Goal: Information Seeking & Learning: Learn about a topic

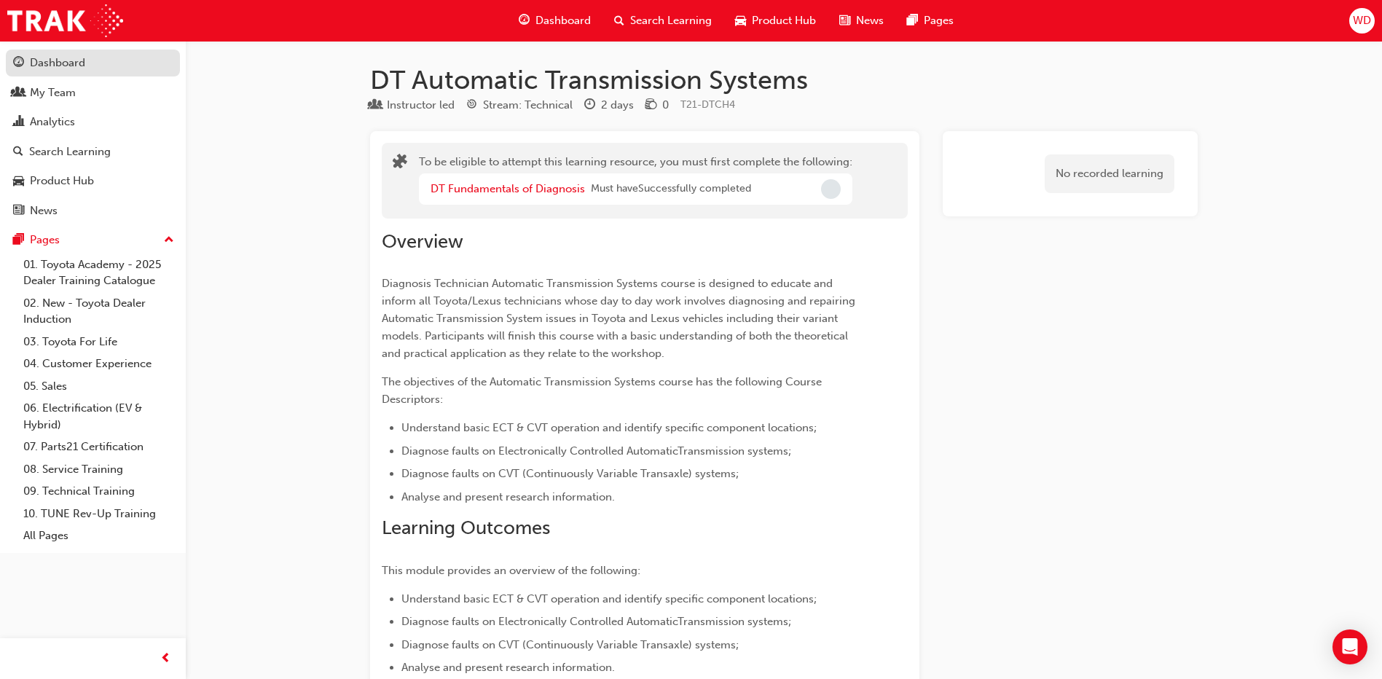
click at [71, 65] on div "Dashboard" at bounding box center [57, 63] width 55 height 17
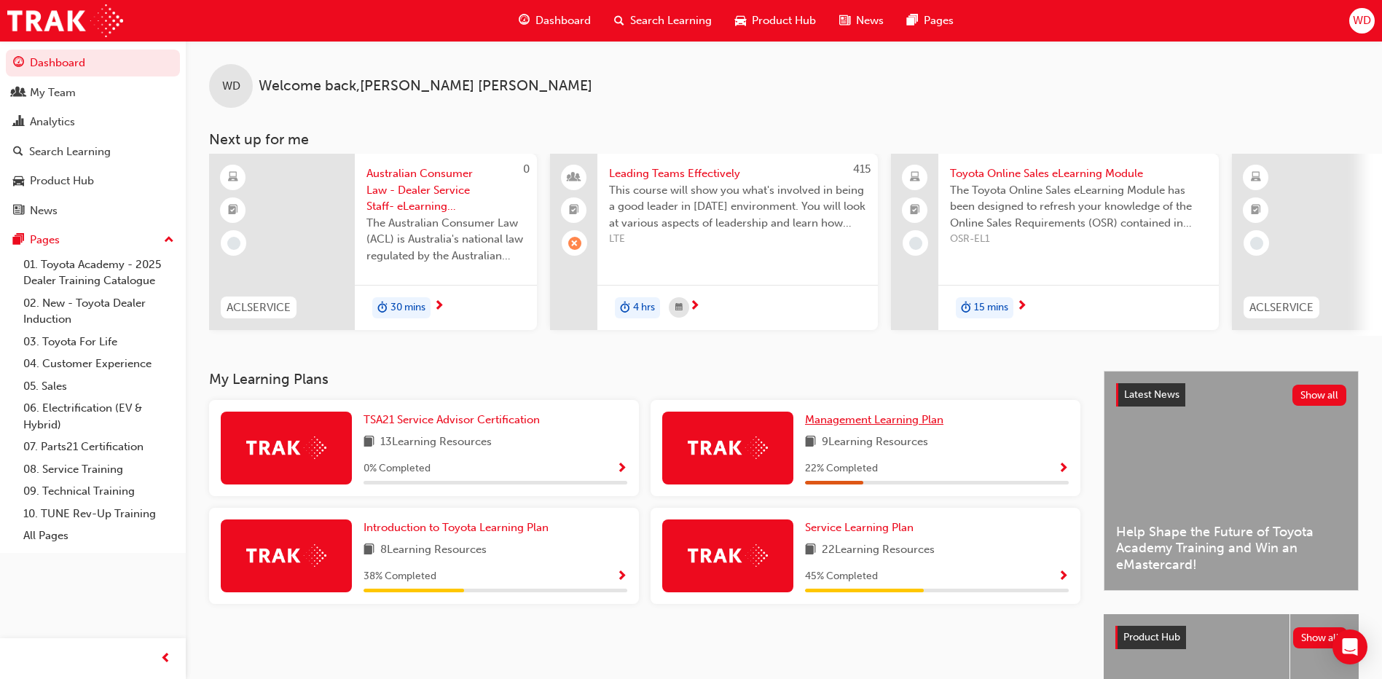
click at [866, 426] on span "Management Learning Plan" at bounding box center [874, 419] width 138 height 13
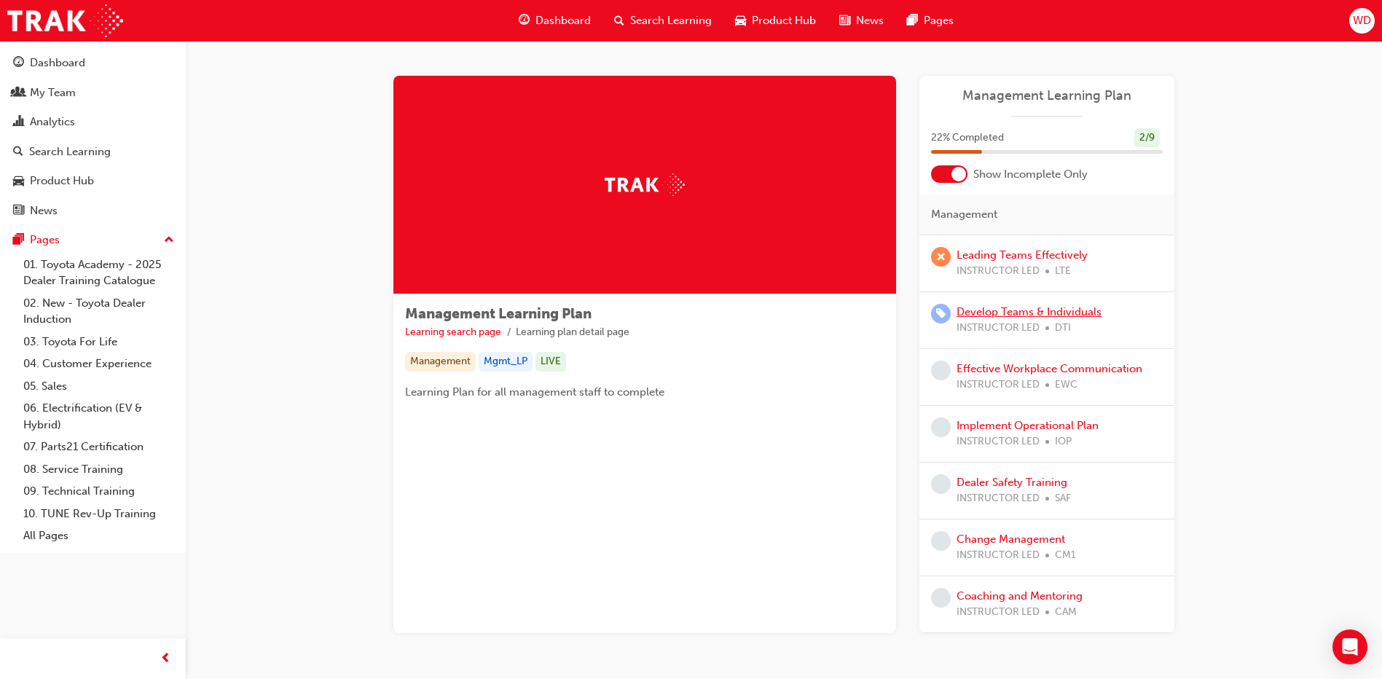
click at [987, 310] on link "Develop Teams & Individuals" at bounding box center [1028, 311] width 145 height 13
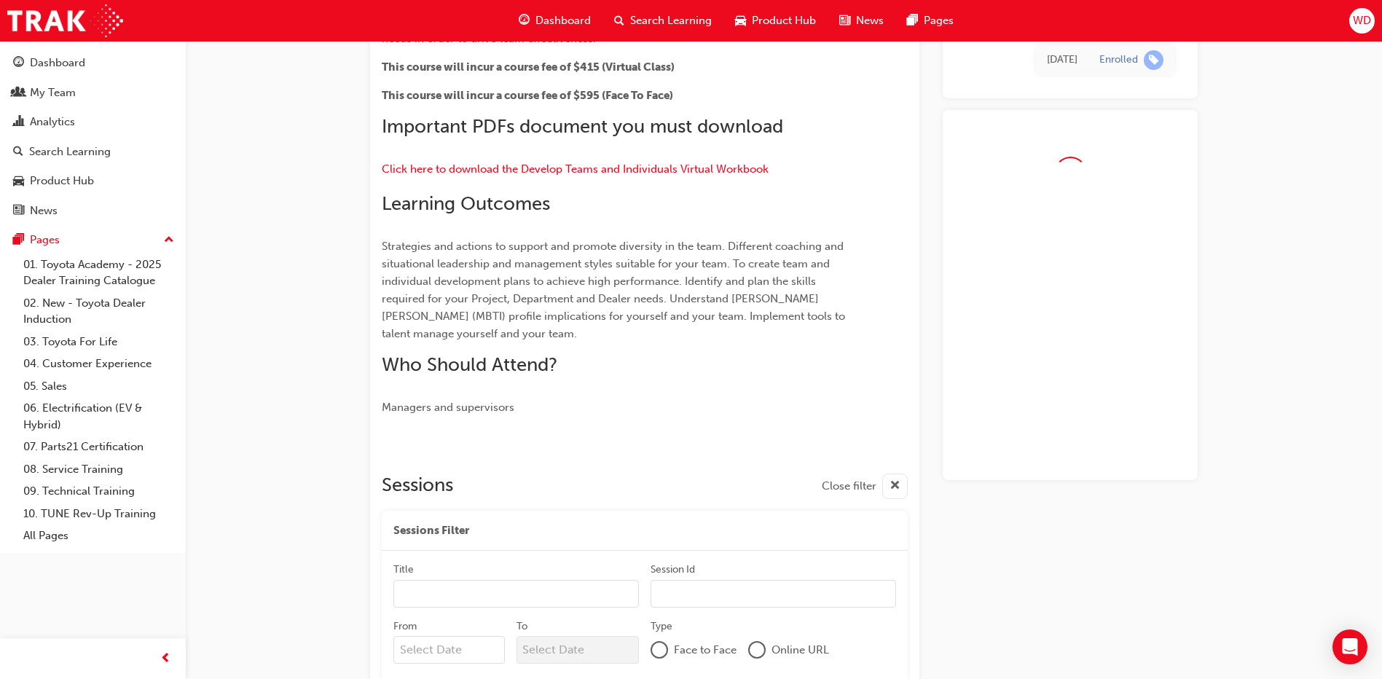
scroll to position [388, 0]
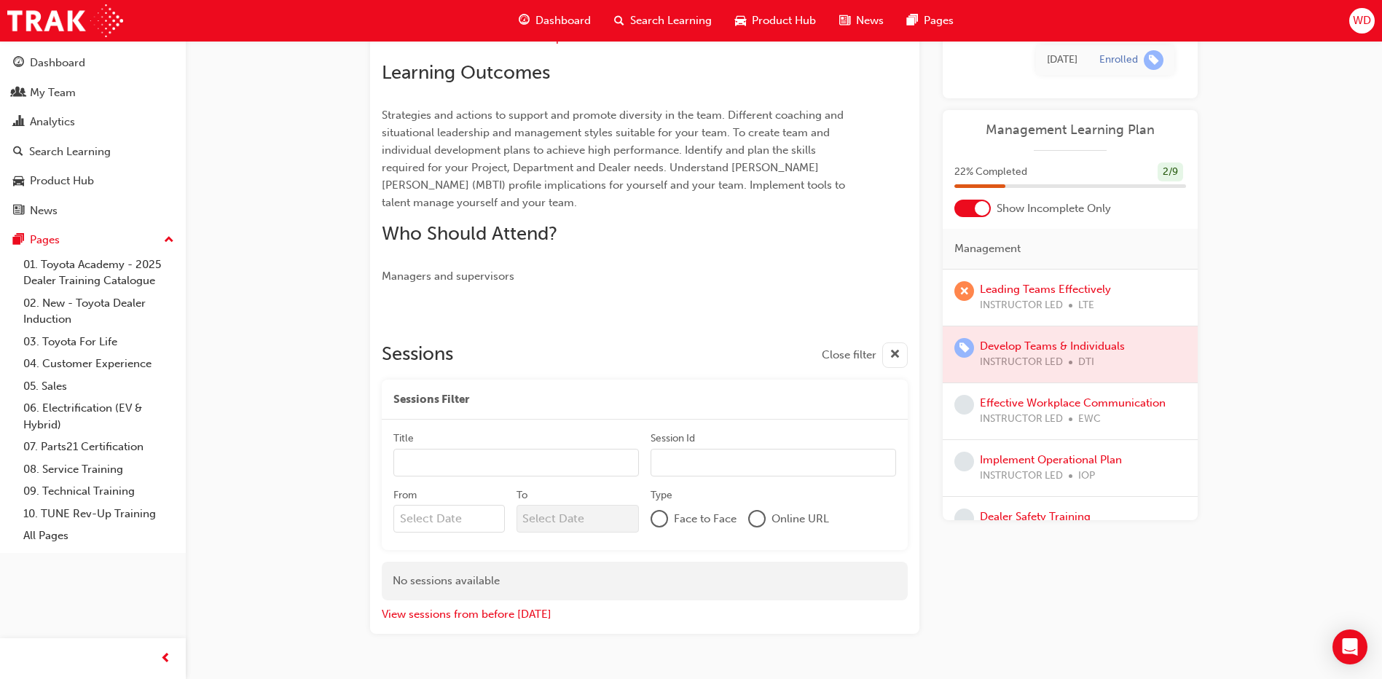
click at [1007, 350] on div at bounding box center [1070, 354] width 255 height 56
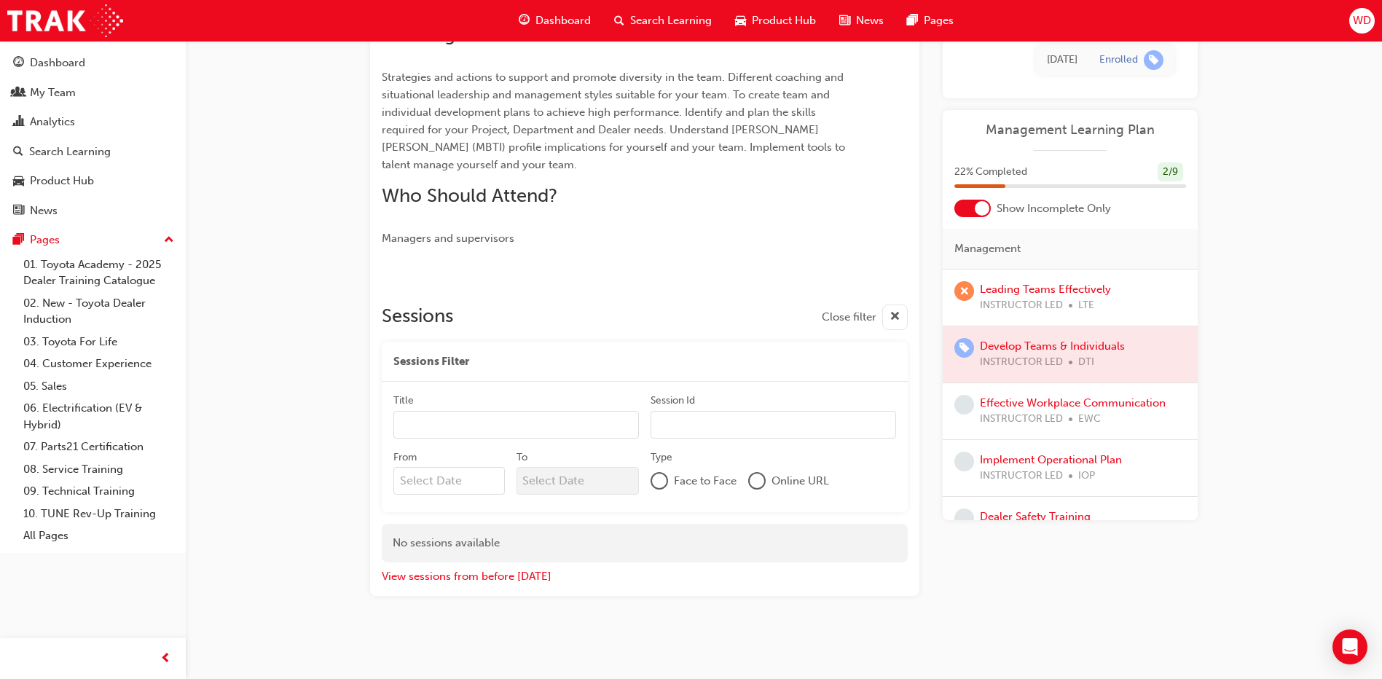
scroll to position [135, 0]
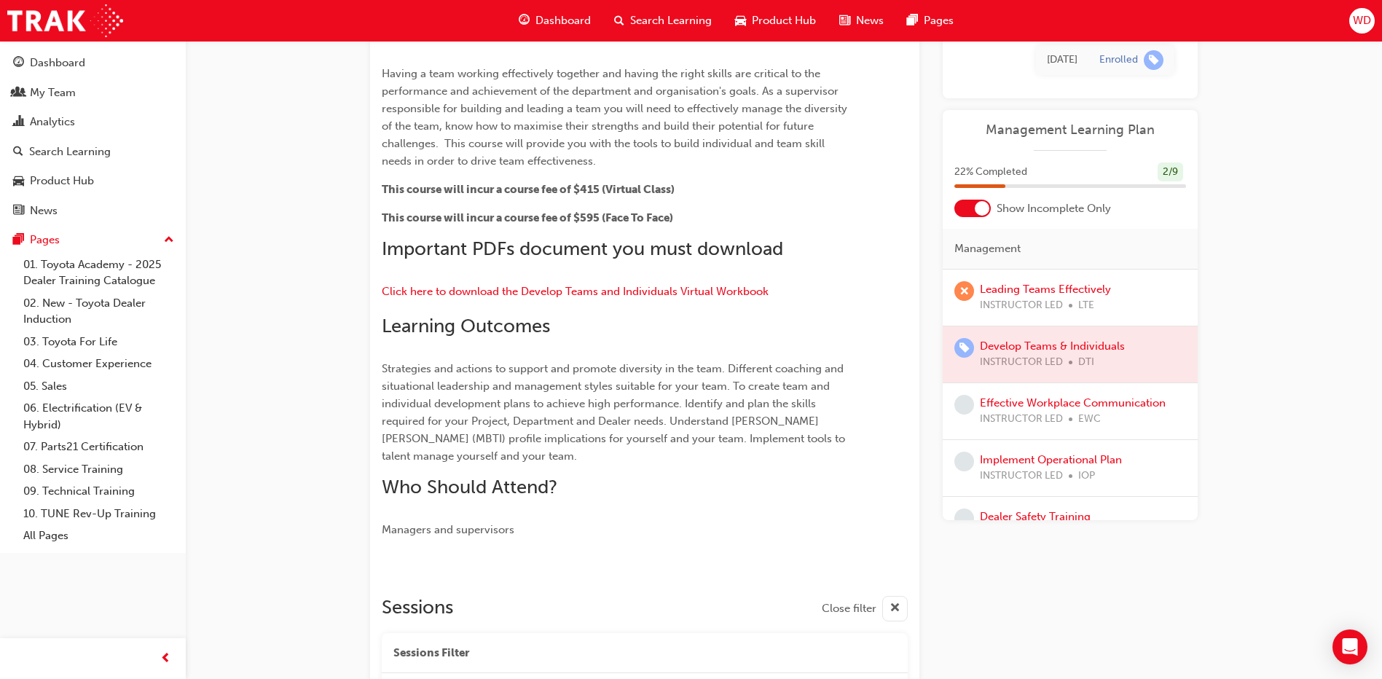
click at [998, 412] on span "INSTRUCTOR LED" at bounding box center [1021, 419] width 83 height 17
click at [1003, 405] on link "Effective Workplace Communication" at bounding box center [1073, 402] width 186 height 13
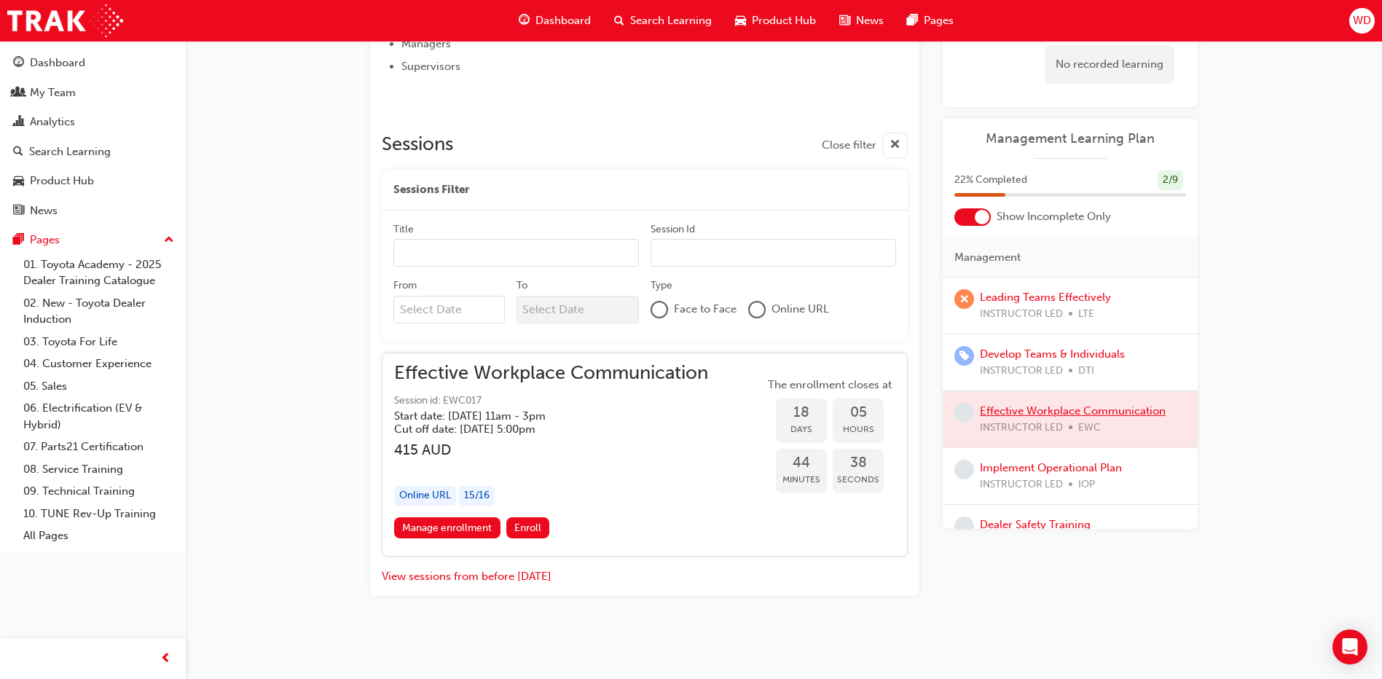
scroll to position [213, 0]
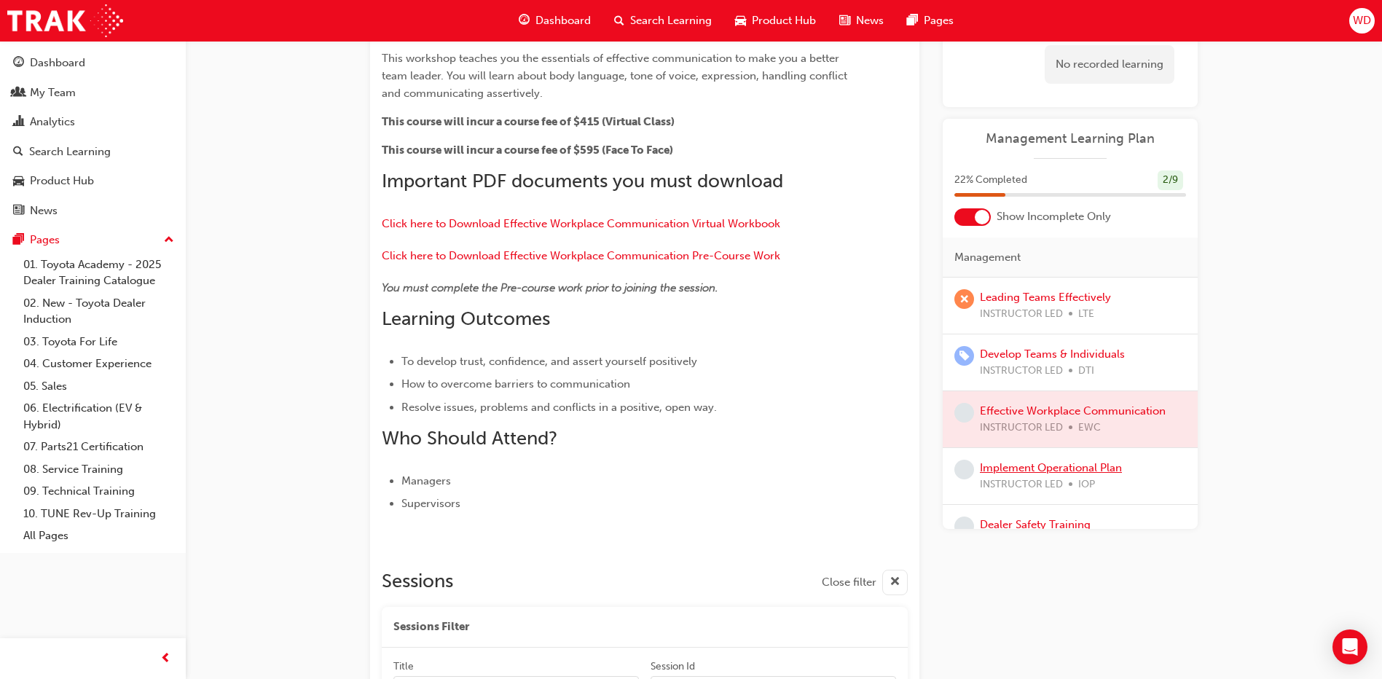
click at [1103, 472] on link "Implement Operational Plan" at bounding box center [1051, 467] width 142 height 13
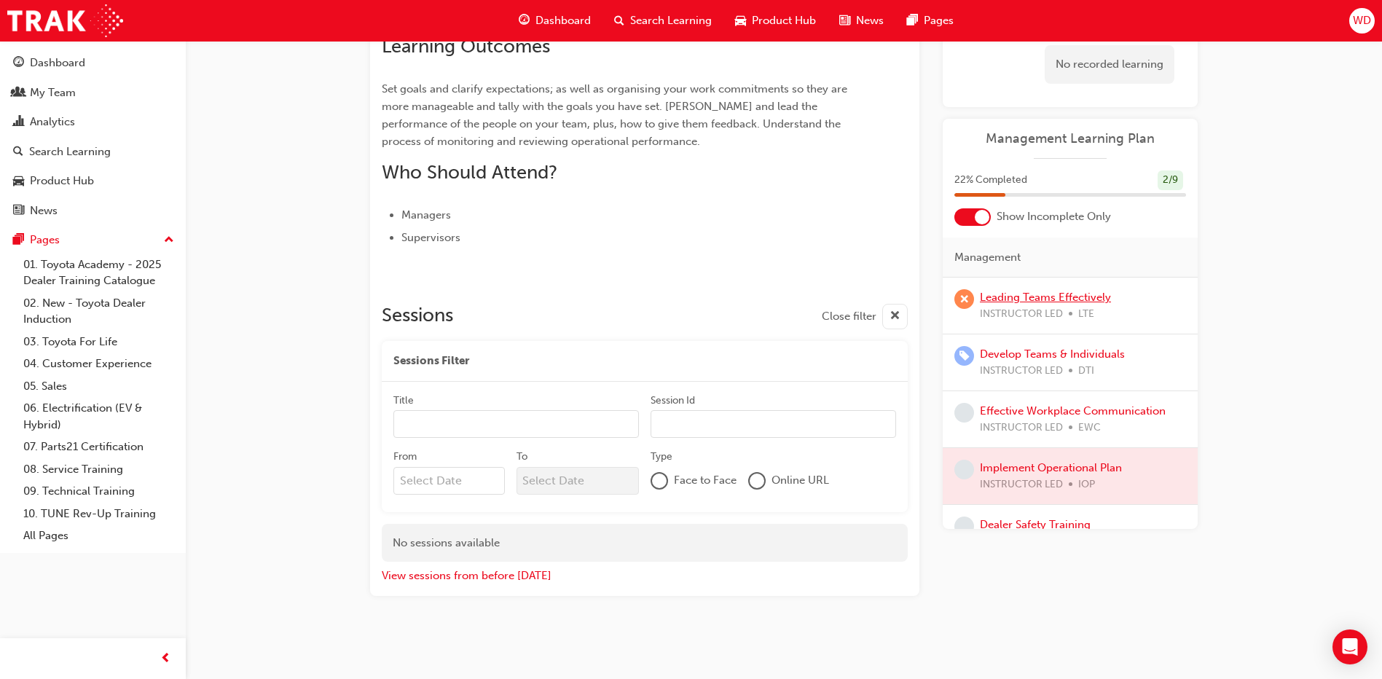
click at [1056, 301] on link "Leading Teams Effectively" at bounding box center [1045, 297] width 131 height 13
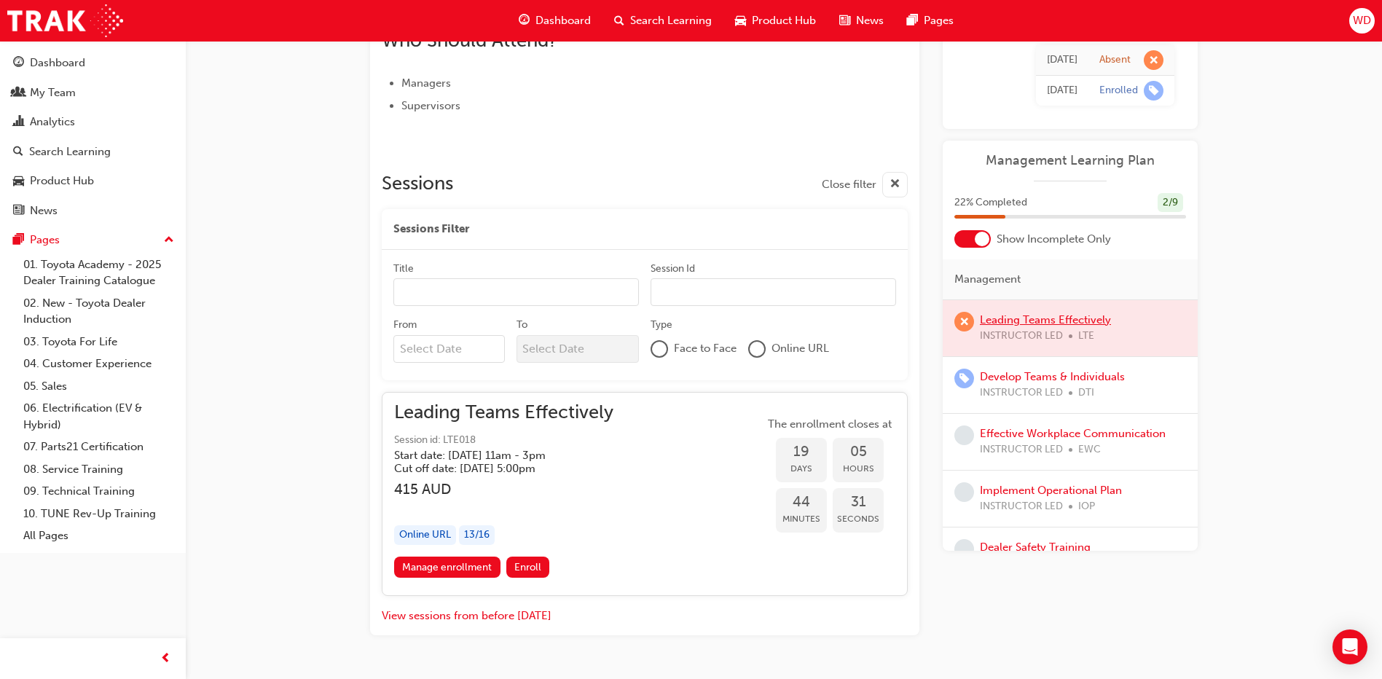
scroll to position [608, 0]
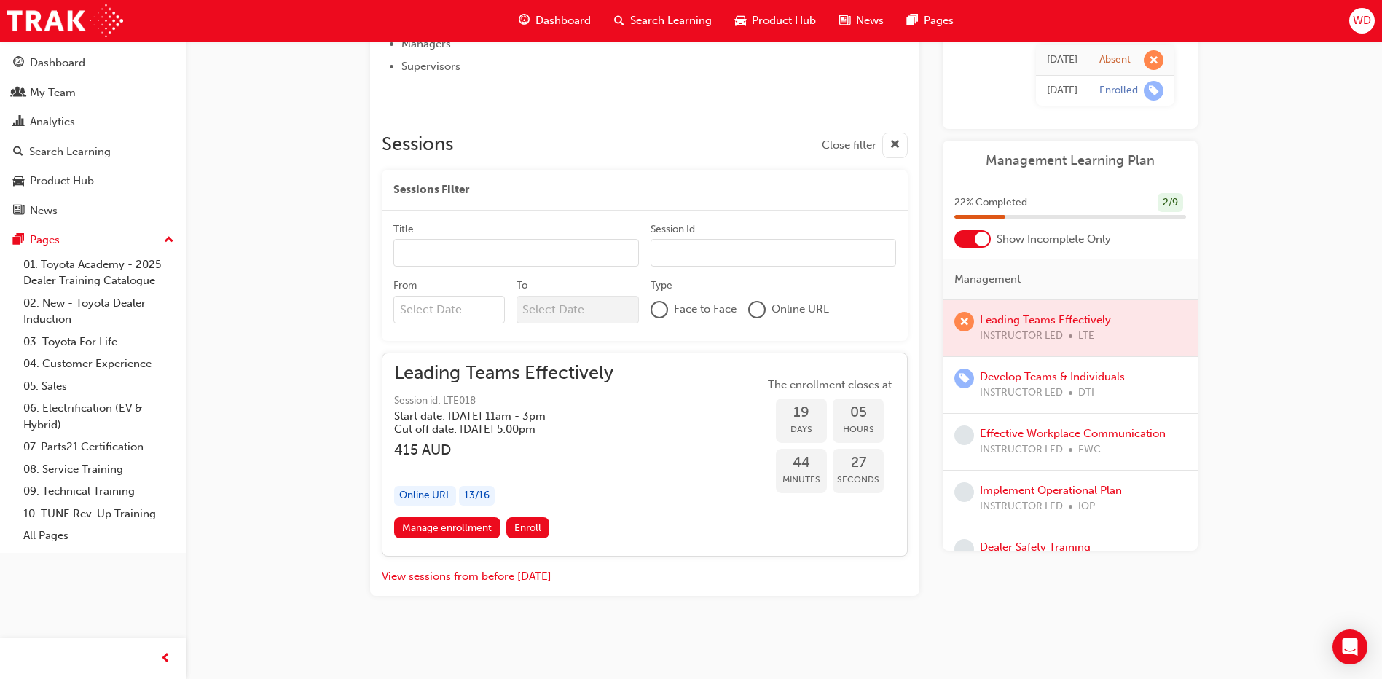
click at [967, 379] on span "learningRecordVerb_ENROLL-icon" at bounding box center [964, 379] width 20 height 20
click at [959, 384] on span "learningRecordVerb_ENROLL-icon" at bounding box center [964, 379] width 20 height 20
click at [1017, 374] on link "Develop Teams & Individuals" at bounding box center [1052, 376] width 145 height 13
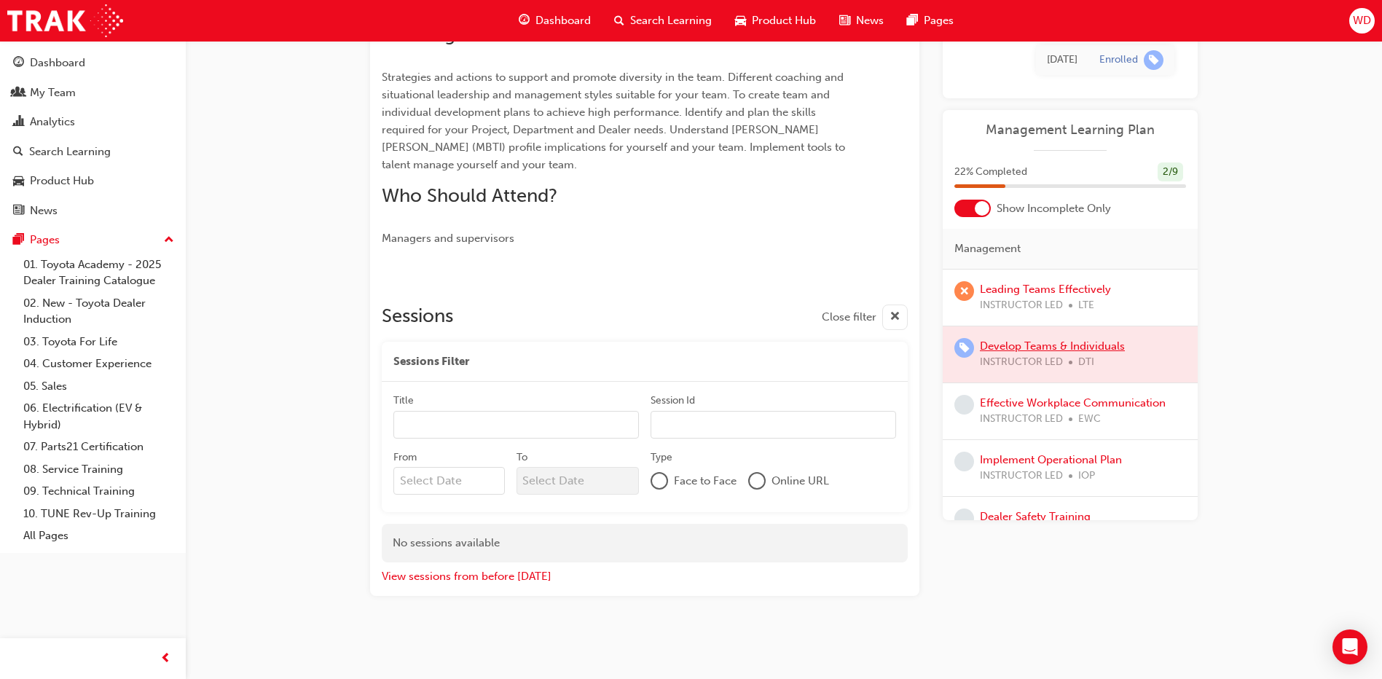
scroll to position [426, 0]
click at [499, 575] on button "View sessions from before [DATE]" at bounding box center [467, 576] width 170 height 17
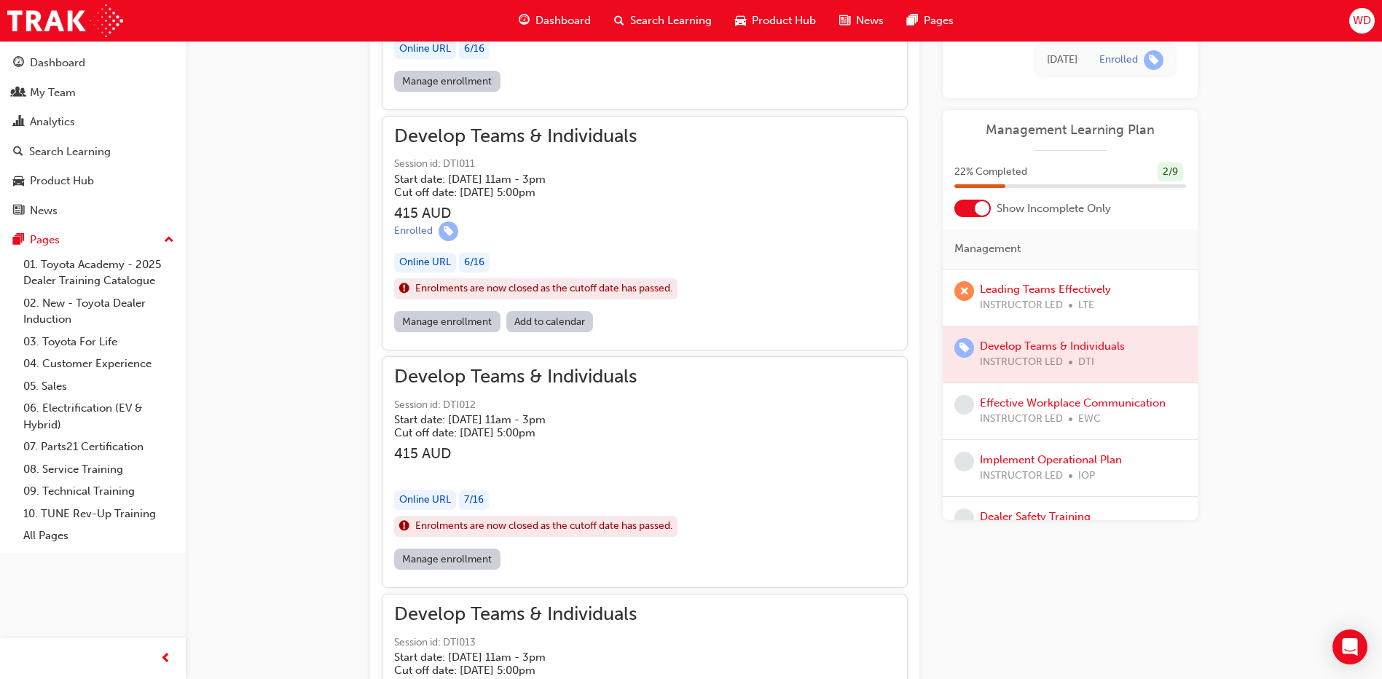
scroll to position [5937, 0]
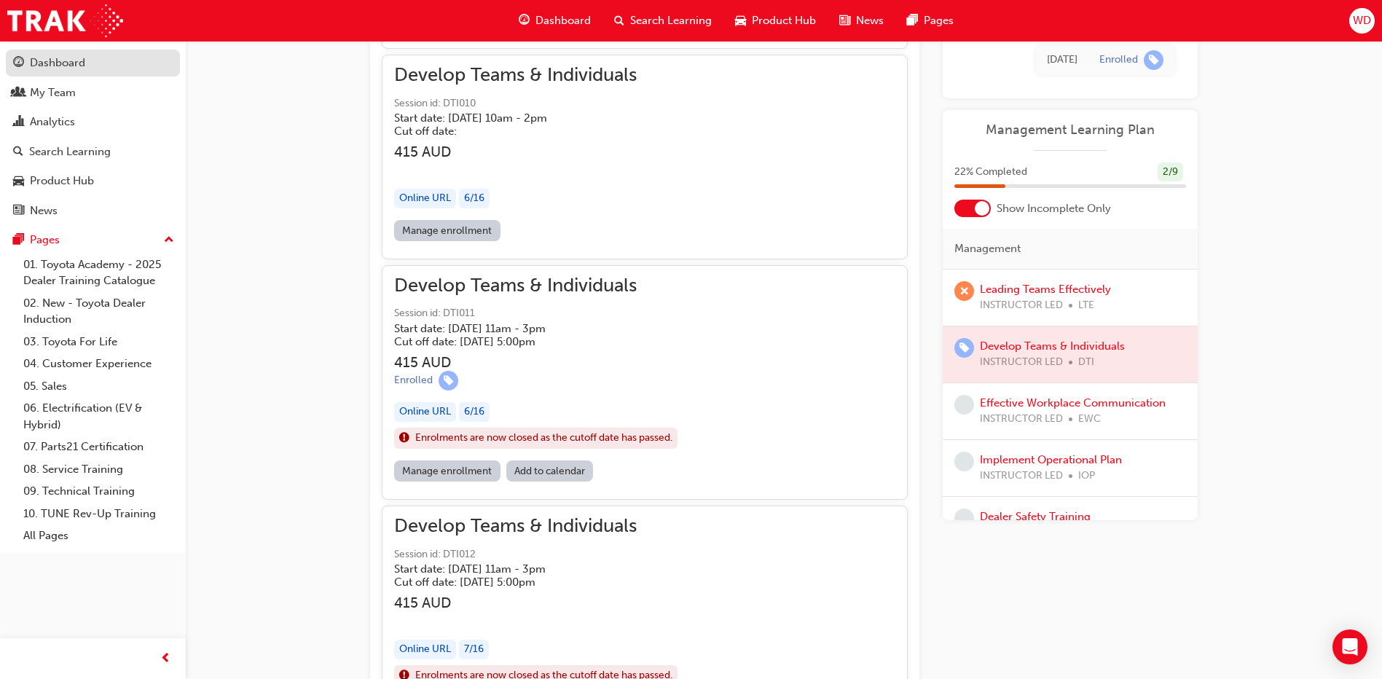
click at [58, 69] on div "Dashboard" at bounding box center [57, 63] width 55 height 17
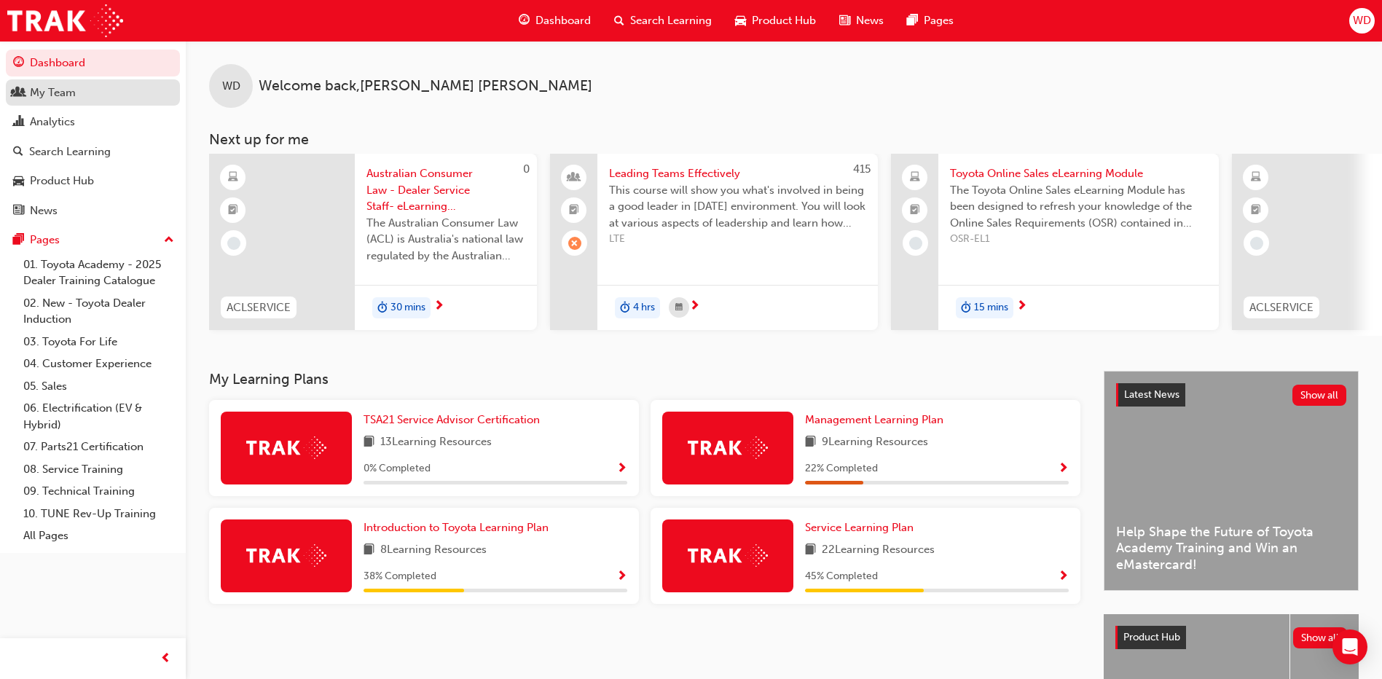
click at [53, 98] on div "My Team" at bounding box center [53, 93] width 46 height 17
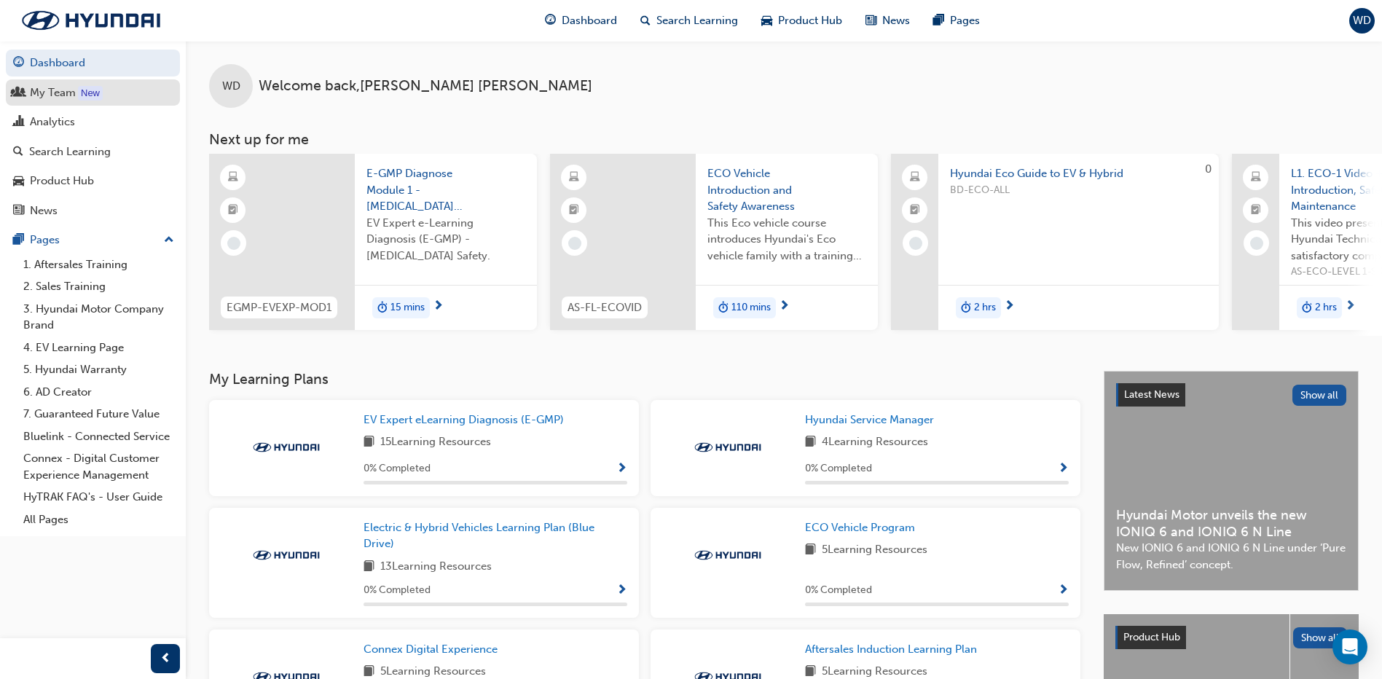
click at [74, 90] on div "My Team" at bounding box center [53, 93] width 46 height 17
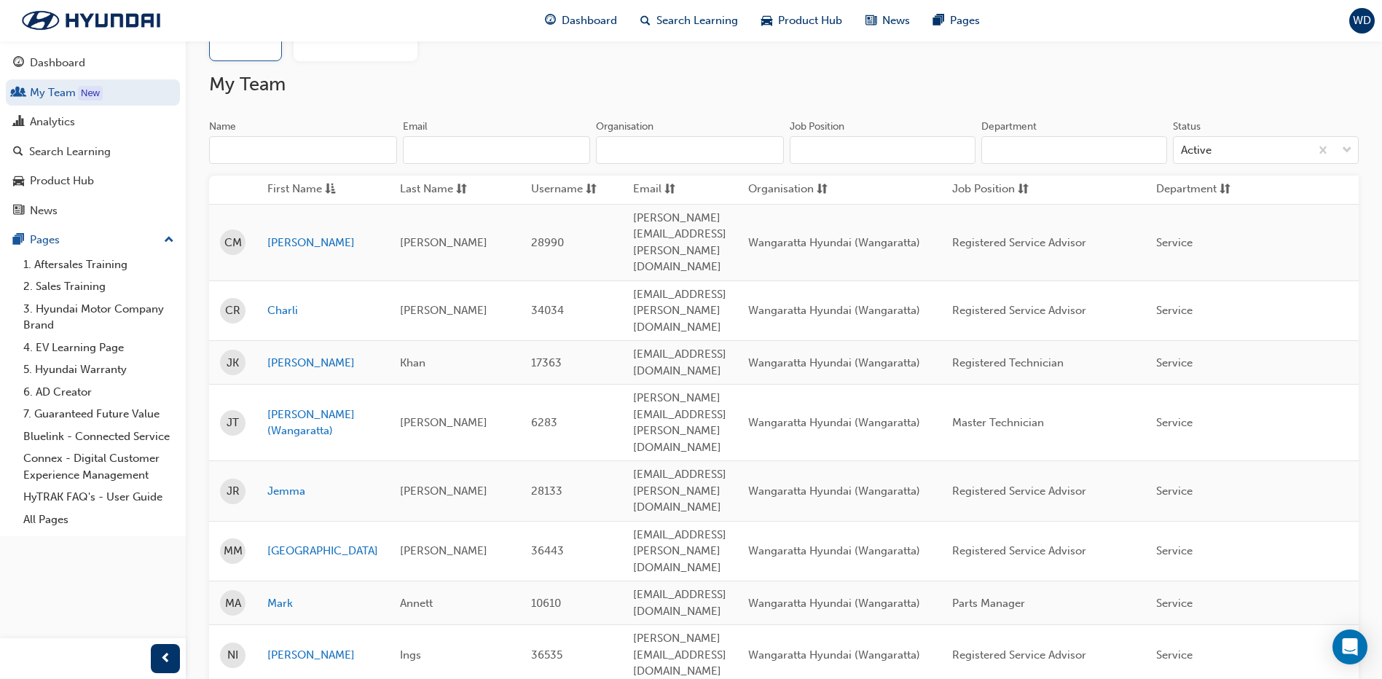
scroll to position [3, 0]
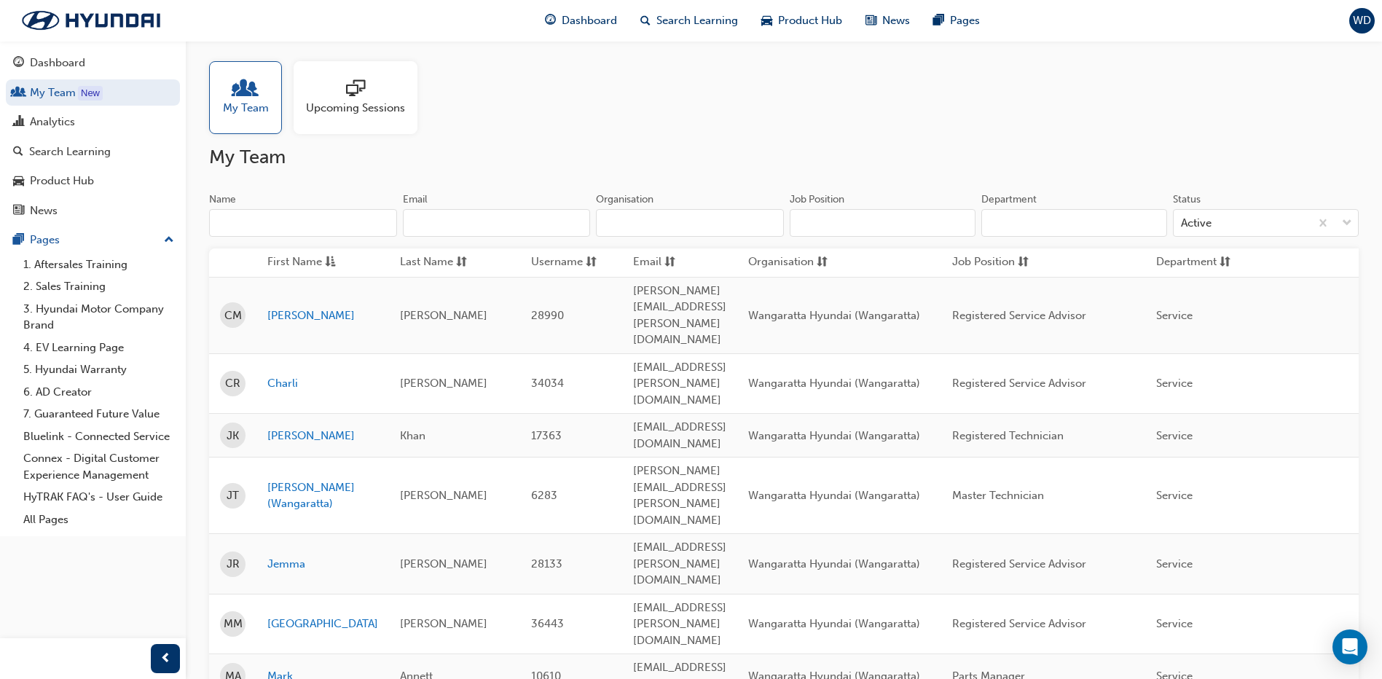
click at [597, 106] on div "My Team Upcoming Sessions" at bounding box center [783, 97] width 1149 height 73
click at [102, 124] on div "Analytics" at bounding box center [93, 122] width 160 height 18
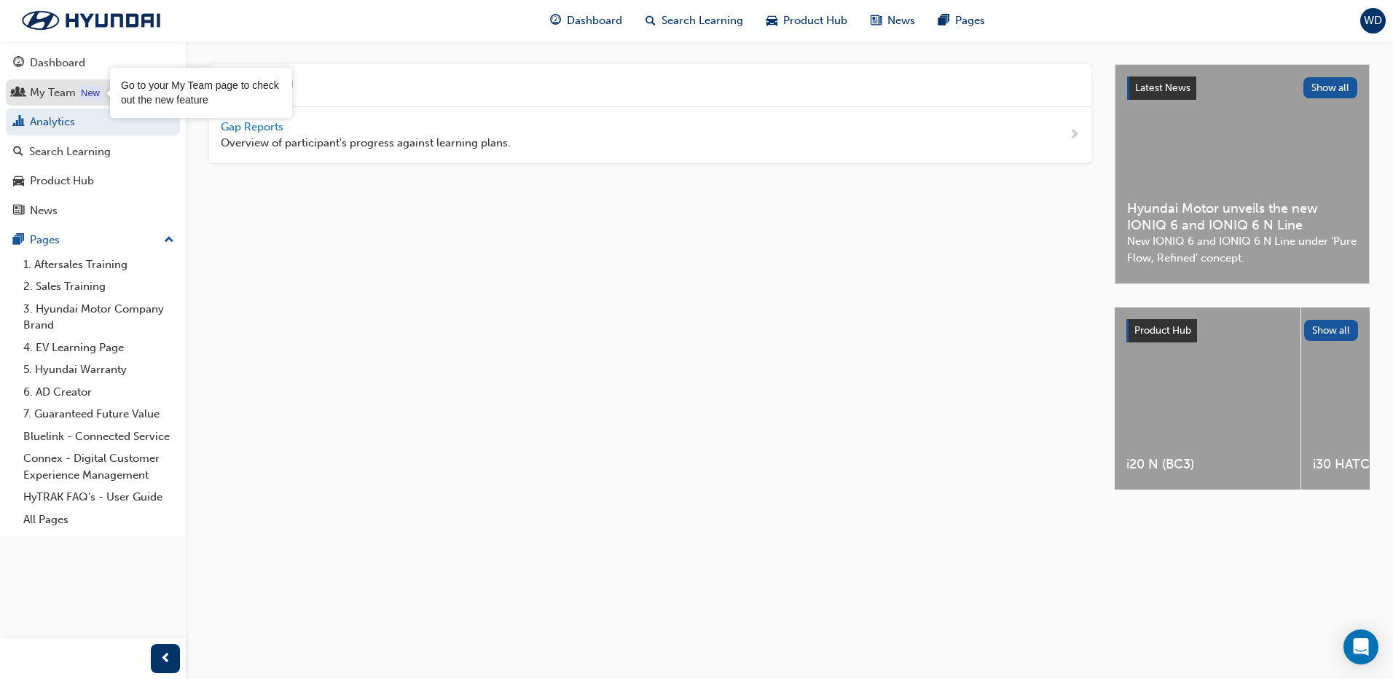
click at [84, 95] on div "New" at bounding box center [90, 93] width 25 height 15
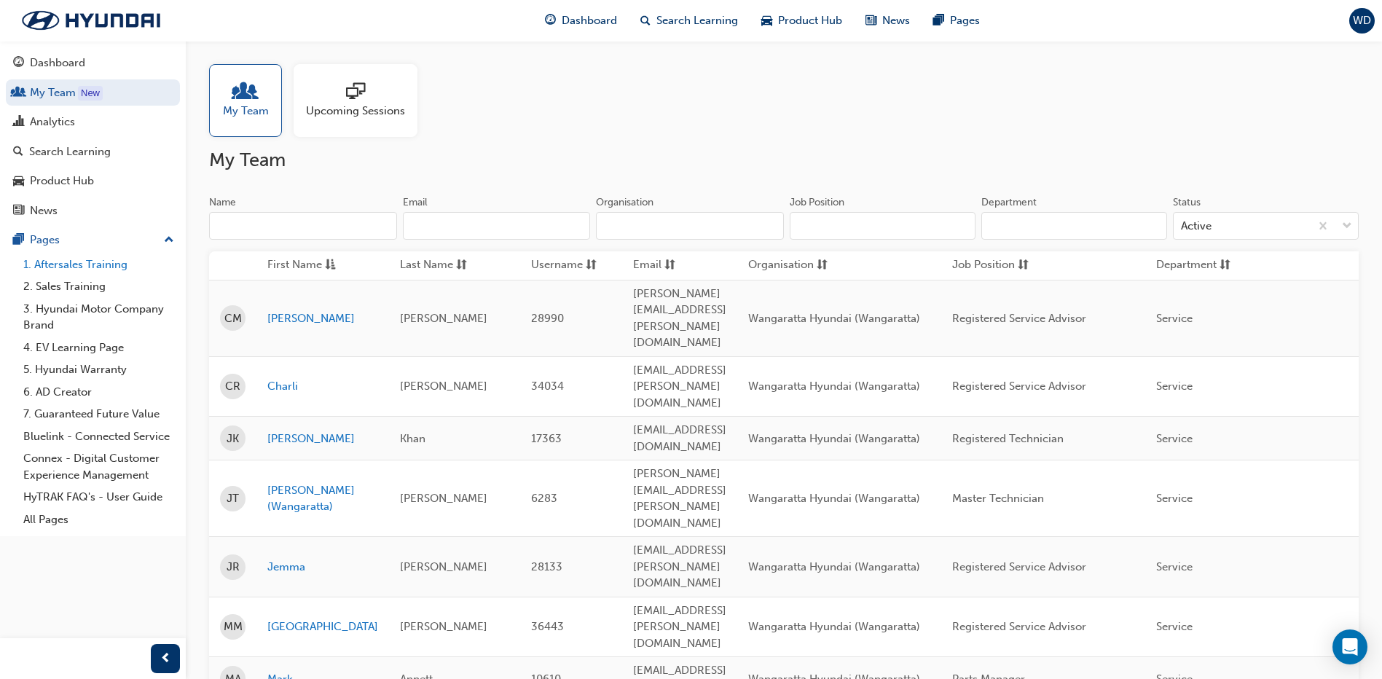
click at [47, 265] on link "1. Aftersales Training" at bounding box center [98, 265] width 162 height 23
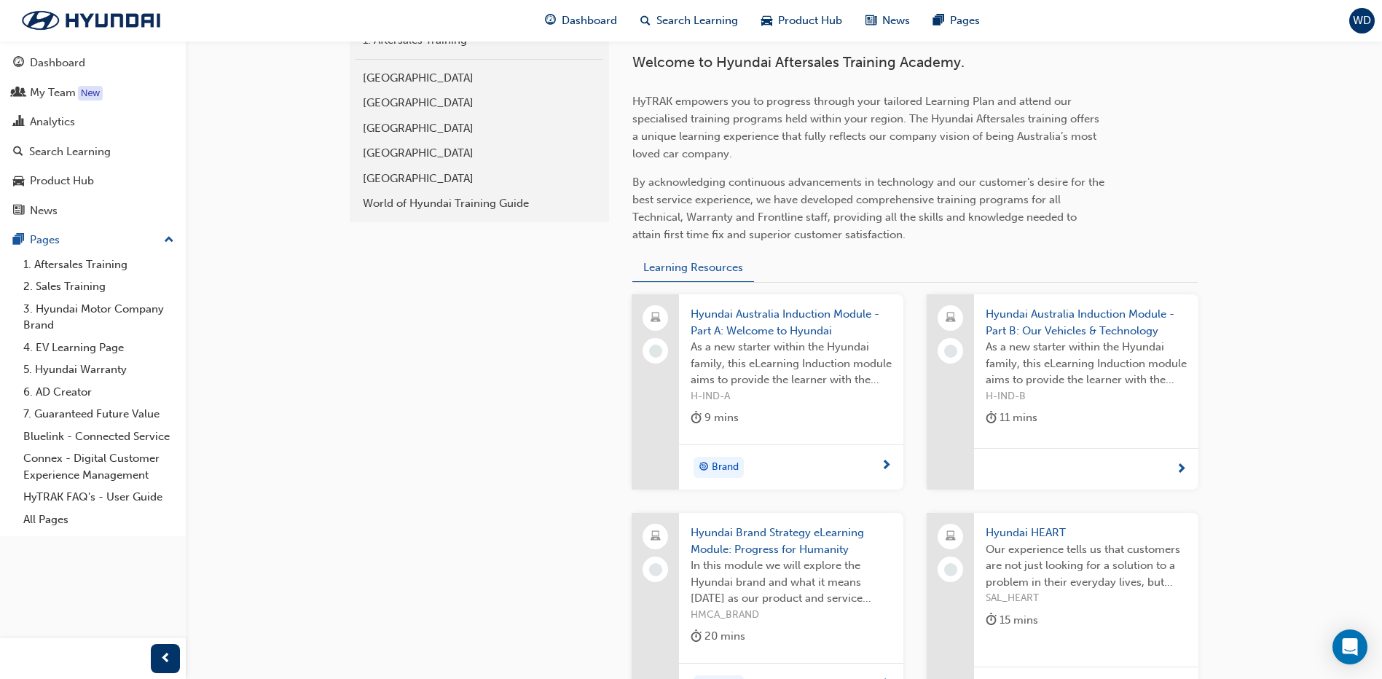
scroll to position [175, 0]
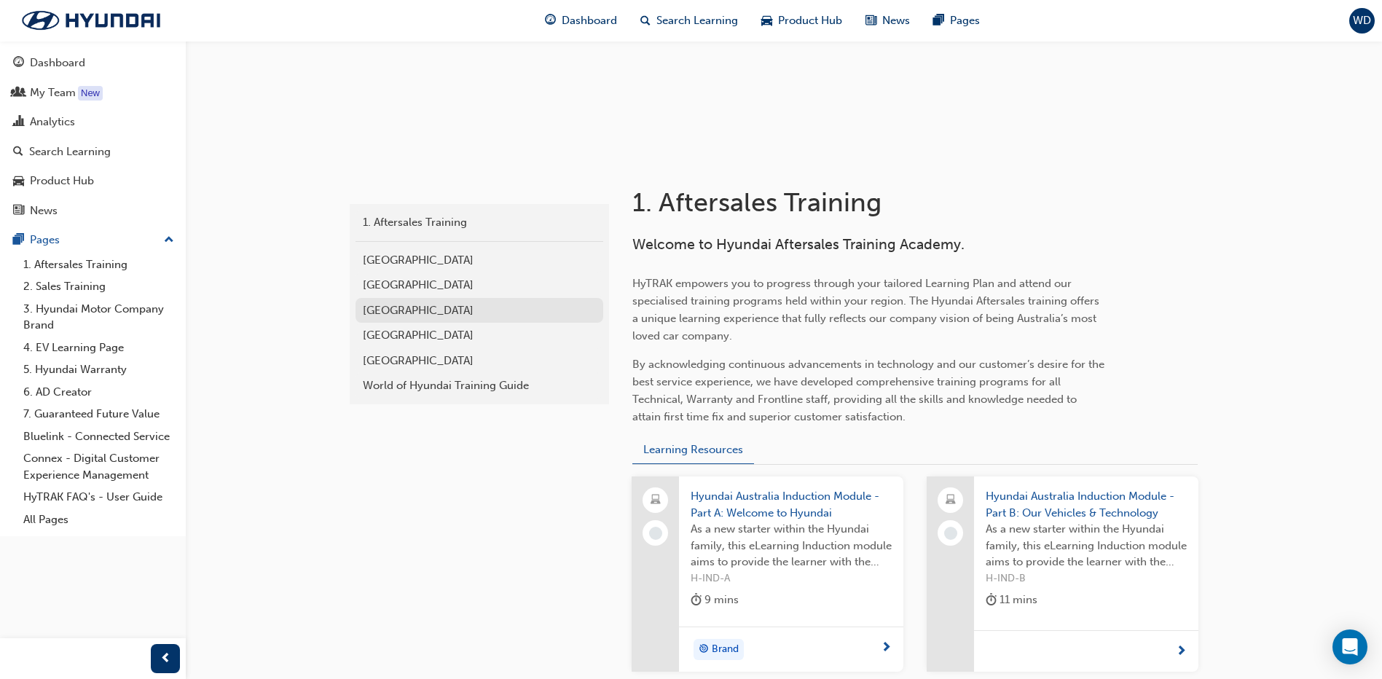
click at [409, 316] on div "Southern Region" at bounding box center [479, 310] width 233 height 17
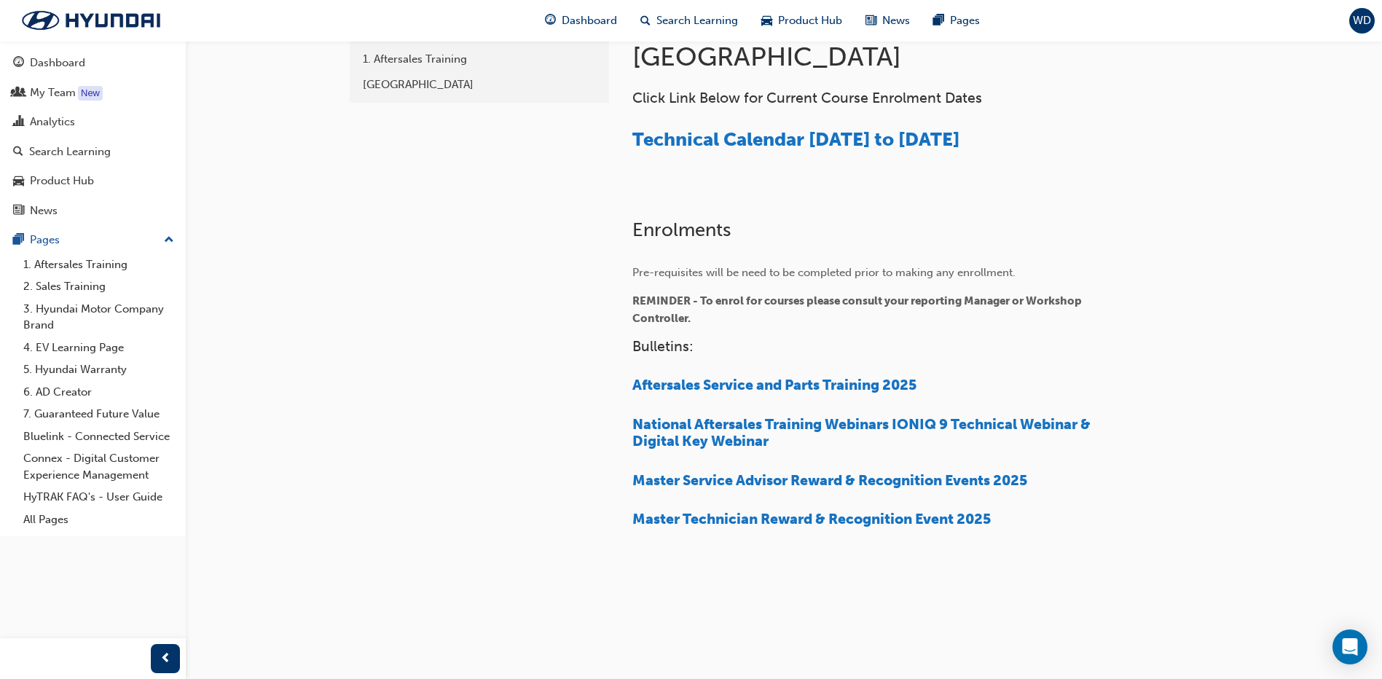
scroll to position [265, 0]
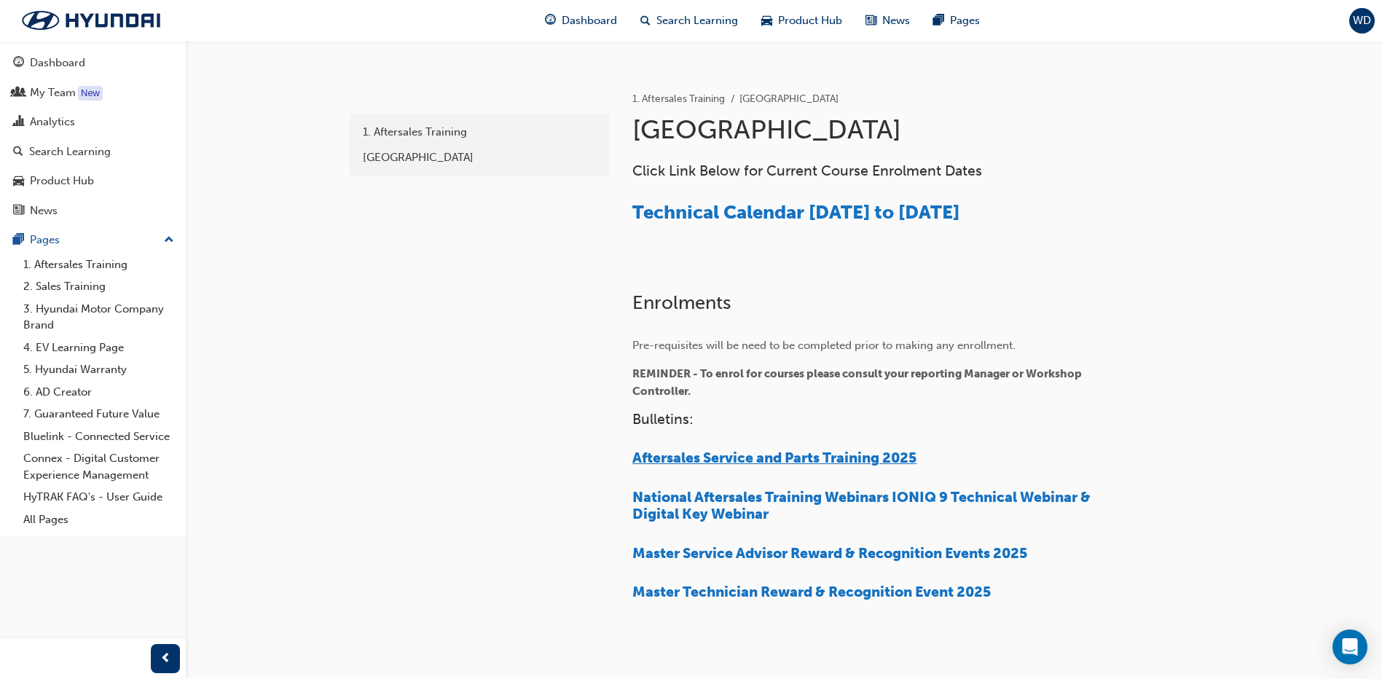
click at [828, 454] on span "Aftersales Service and Parts Training 2025" at bounding box center [774, 457] width 284 height 17
